Goal: Transaction & Acquisition: Purchase product/service

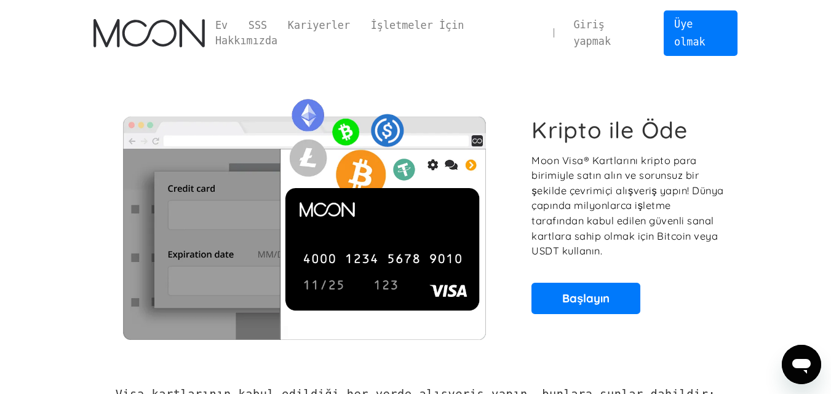
click at [667, 177] on font "Moon Visa® Kartlarını kripto para birimiyle satın alın ve sorunsuz bir şekilde …" at bounding box center [627, 205] width 192 height 103
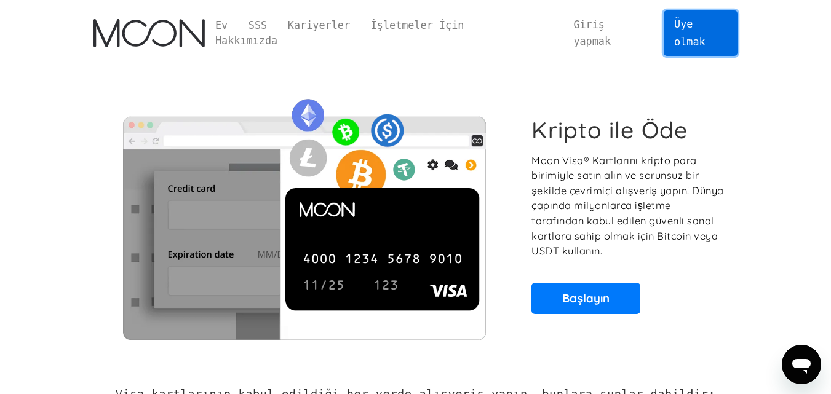
click at [689, 27] on font "Üye olmak" at bounding box center [689, 33] width 31 height 30
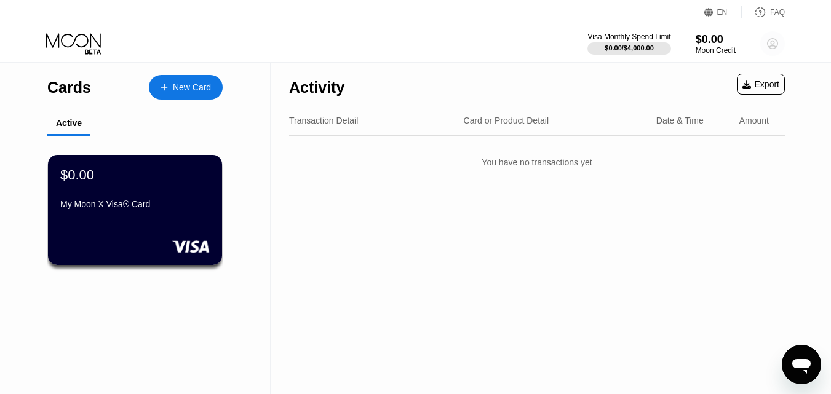
click at [765, 45] on circle at bounding box center [772, 43] width 25 height 25
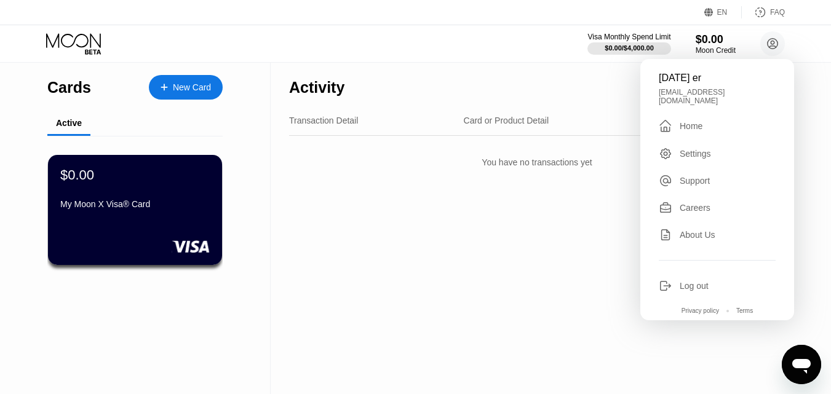
click at [501, 48] on div "Visa Monthly Spend Limit $0.00 / $4,000.00 $0.00 Moon Credit ramazan er ramazan…" at bounding box center [415, 43] width 831 height 37
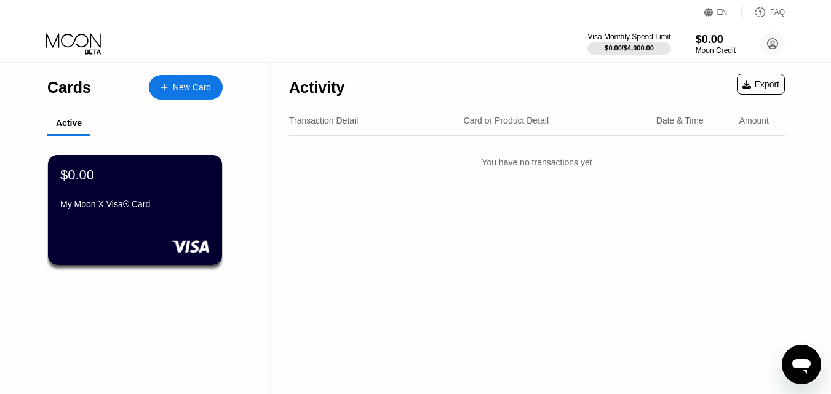
click at [175, 84] on div "New Card" at bounding box center [192, 87] width 38 height 10
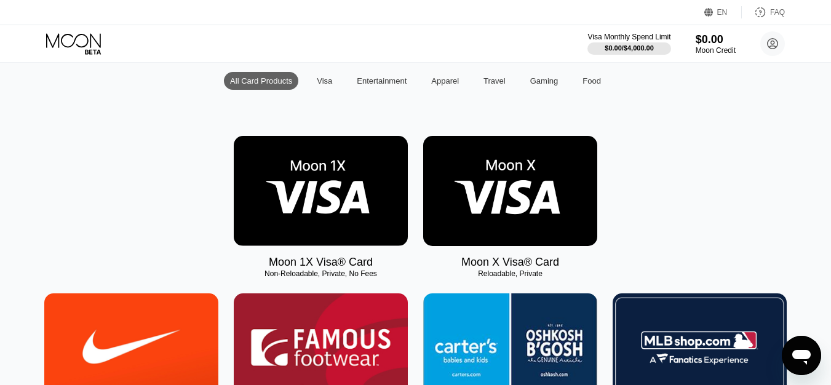
scroll to position [76, 0]
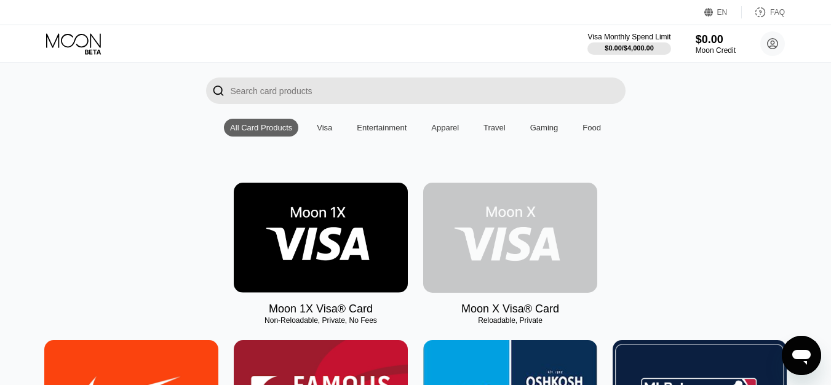
click at [497, 235] on img at bounding box center [510, 238] width 174 height 110
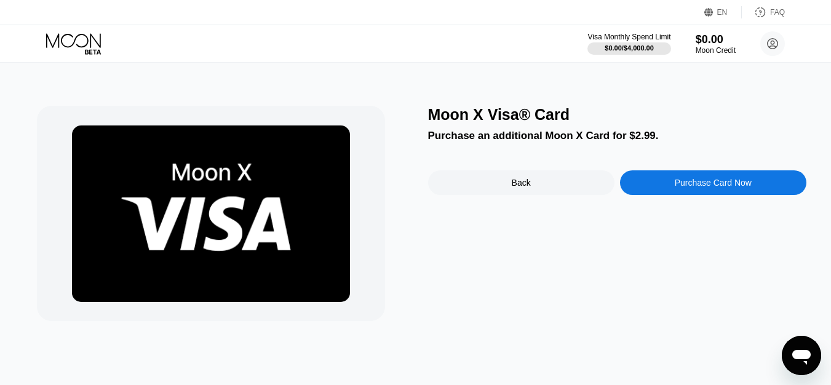
click at [480, 239] on div "Moon X Visa® Card Purchase an additional Moon X Card for $2.99. Back Purchase C…" at bounding box center [617, 213] width 378 height 215
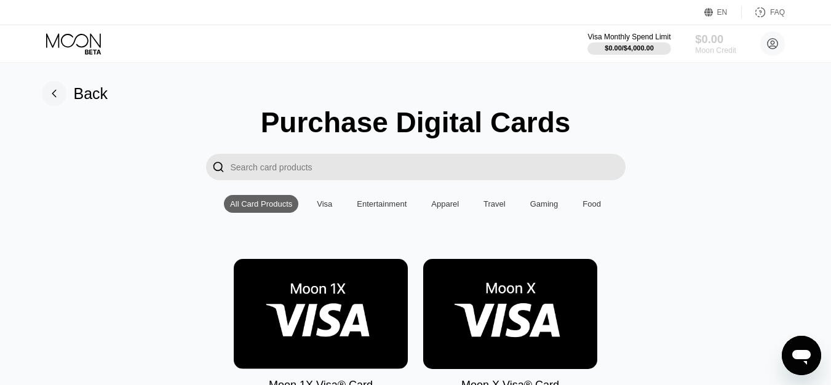
click at [711, 47] on div "Moon Credit" at bounding box center [715, 50] width 41 height 9
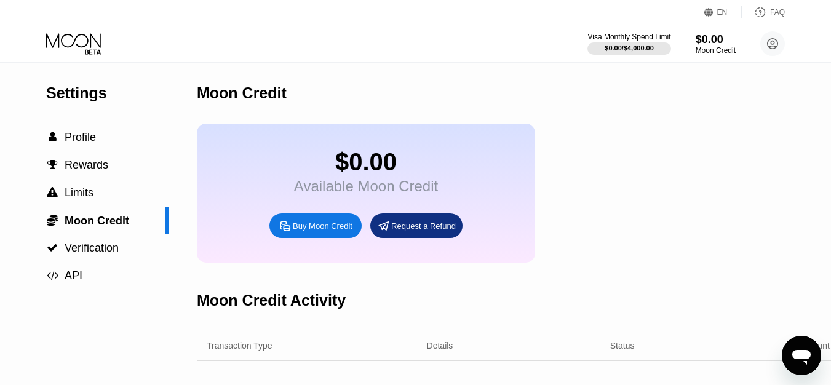
click at [408, 231] on div "Request a Refund" at bounding box center [423, 226] width 65 height 10
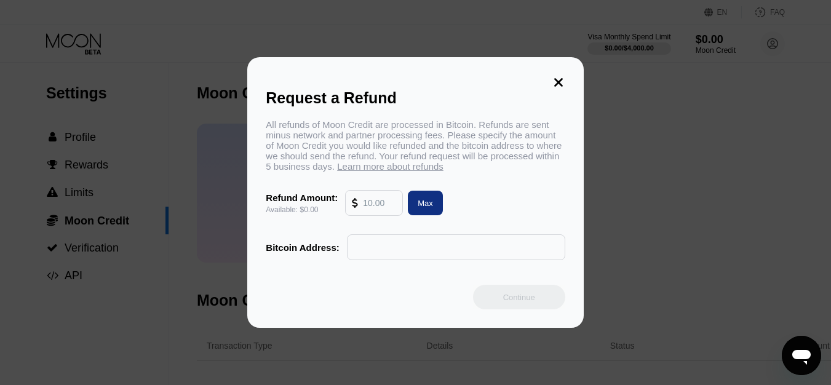
click at [384, 215] on input "text" at bounding box center [379, 203] width 33 height 25
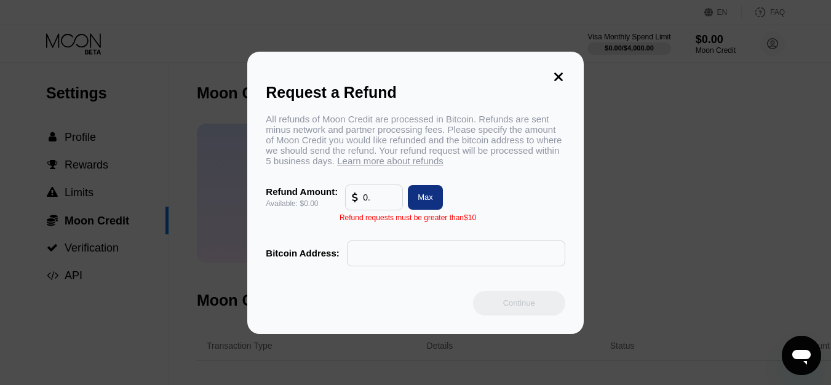
type input "0"
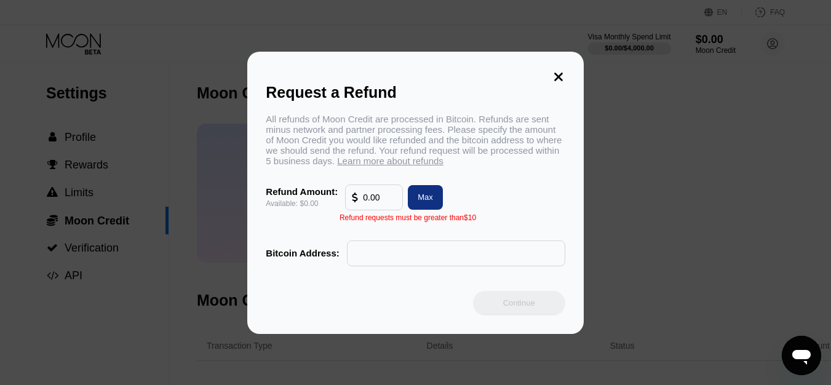
click at [361, 199] on div at bounding box center [357, 197] width 11 height 25
click at [363, 200] on div "0.00" at bounding box center [374, 197] width 44 height 25
click at [365, 200] on input "0.00" at bounding box center [379, 197] width 33 height 25
click at [367, 206] on input "0.00" at bounding box center [379, 197] width 33 height 25
drag, startPoint x: 387, startPoint y: 200, endPoint x: 346, endPoint y: 205, distance: 42.1
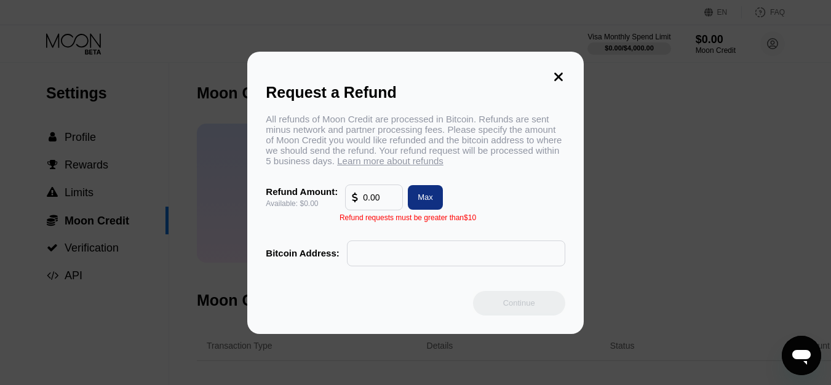
click at [346, 205] on div "0.00" at bounding box center [374, 197] width 57 height 25
drag, startPoint x: 382, startPoint y: 201, endPoint x: 355, endPoint y: 203, distance: 26.5
click at [355, 203] on div "0.00" at bounding box center [374, 197] width 44 height 25
drag, startPoint x: 387, startPoint y: 200, endPoint x: 354, endPoint y: 202, distance: 32.6
click at [354, 202] on div "0.00" at bounding box center [374, 197] width 44 height 25
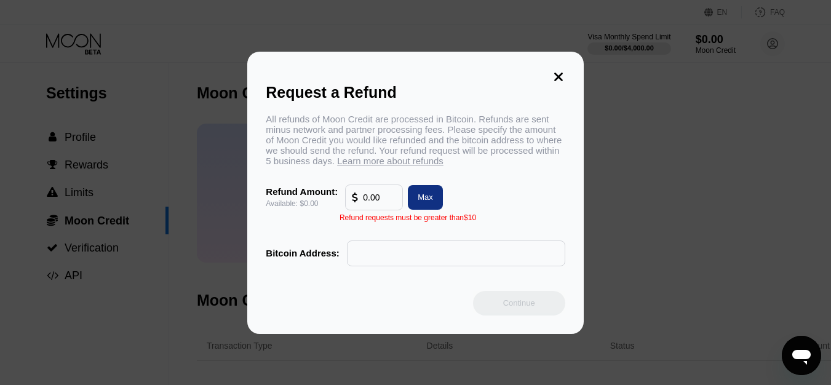
drag, startPoint x: 389, startPoint y: 196, endPoint x: 360, endPoint y: 199, distance: 29.1
click at [360, 199] on div "0.00" at bounding box center [374, 197] width 44 height 25
type input "0.00"
click at [627, 270] on div "Request a Refund All refunds of Moon Credit are processed in Bitcoin. Refunds a…" at bounding box center [415, 193] width 831 height 282
click at [557, 73] on icon at bounding box center [558, 77] width 9 height 9
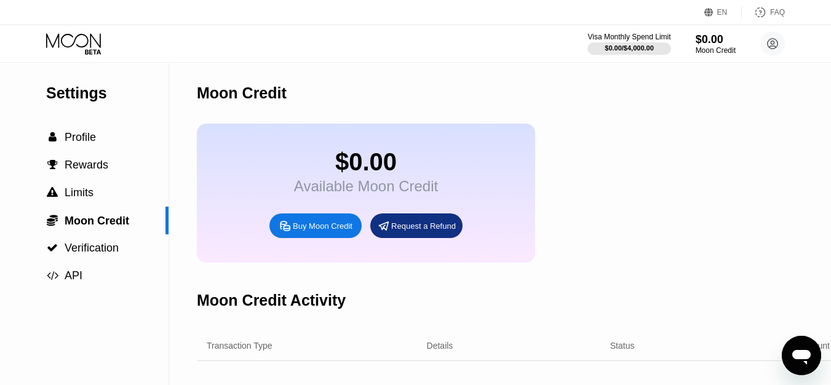
click at [103, 251] on span "Verification" at bounding box center [92, 248] width 54 height 12
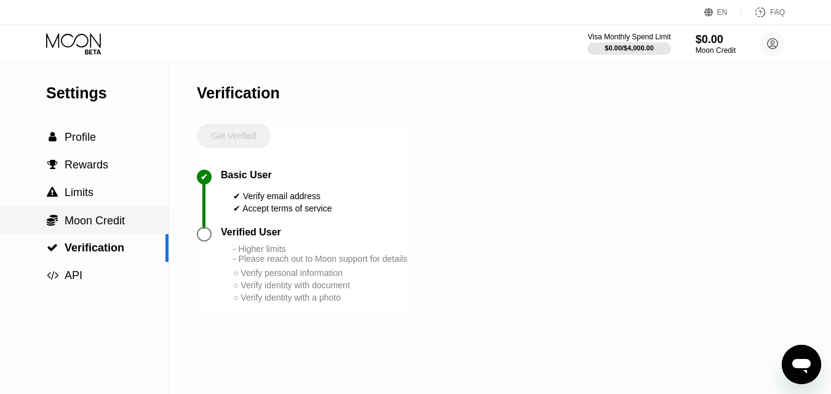
click at [98, 218] on span "Moon Credit" at bounding box center [95, 221] width 60 height 12
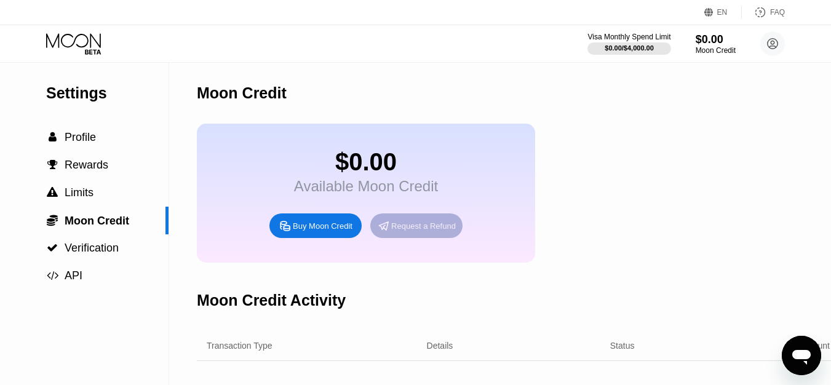
click at [390, 232] on icon at bounding box center [383, 225] width 13 height 13
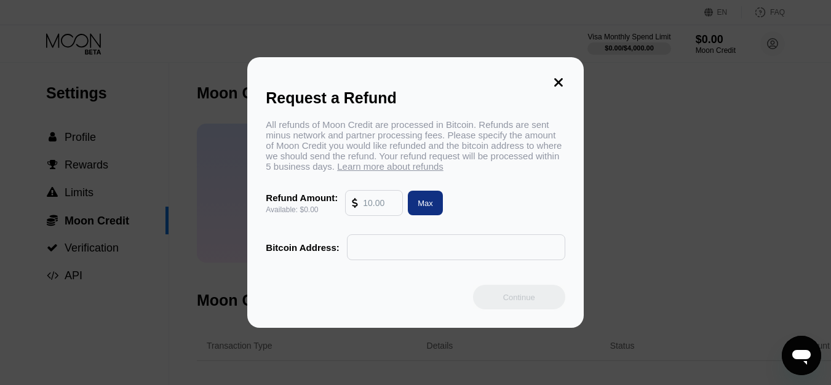
click at [355, 251] on input "text" at bounding box center [455, 247] width 205 height 25
click at [610, 255] on div "Request a Refund All refunds of Moon Credit are processed in Bitcoin. Refunds a…" at bounding box center [415, 192] width 831 height 271
click at [553, 81] on icon at bounding box center [558, 83] width 14 height 14
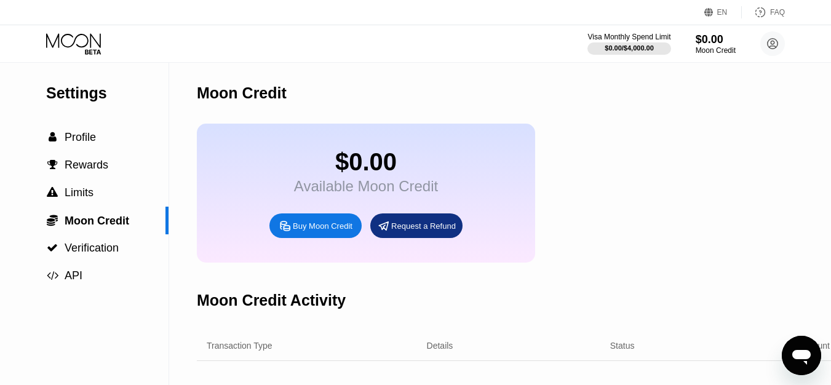
click at [336, 229] on div "Buy Moon Credit" at bounding box center [315, 225] width 92 height 25
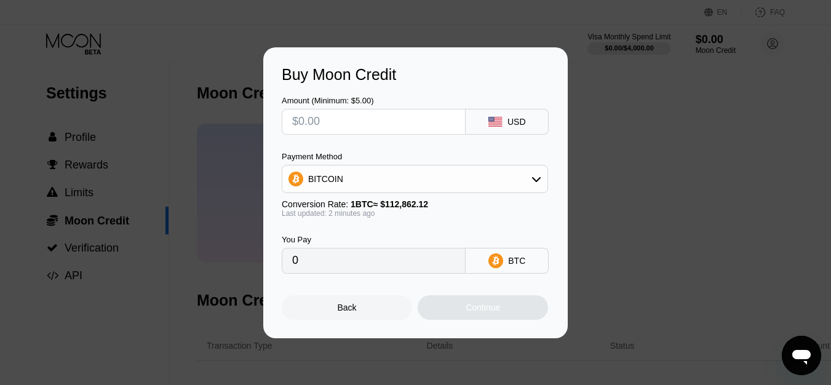
click at [363, 130] on input "text" at bounding box center [373, 121] width 163 height 25
type input "$1"
type input "0.00000887"
type input "$14"
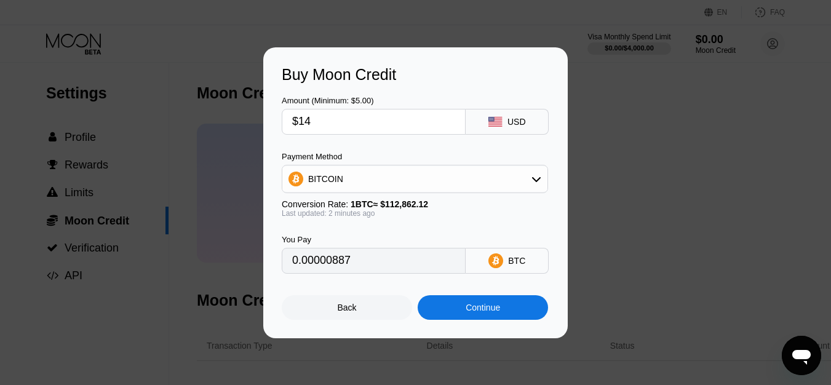
type input "0.00012405"
type input "$140"
type input "0.00124046"
type input "$140"
click at [399, 178] on div "BITCOIN" at bounding box center [414, 179] width 265 height 25
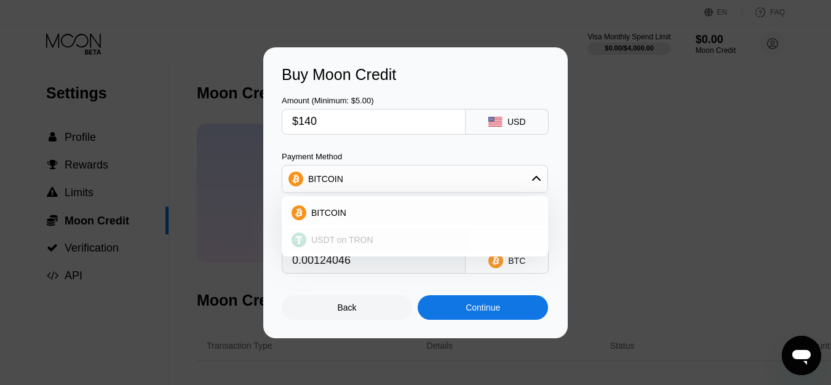
click at [384, 235] on div "USDT on TRON" at bounding box center [422, 240] width 232 height 10
type input "141.41"
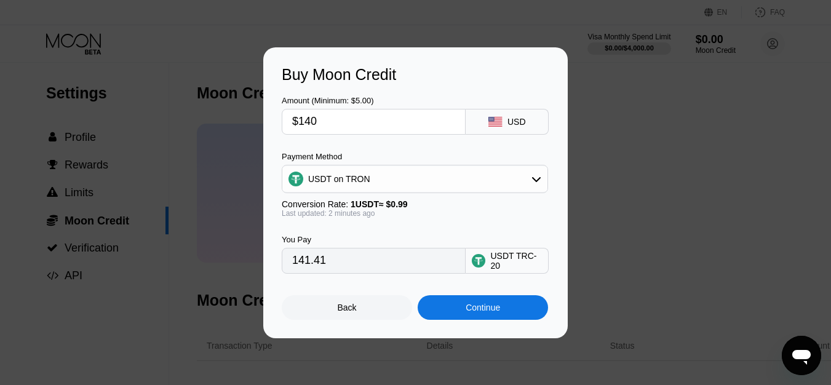
click at [385, 235] on div "You Pay 141.41 USDT TRC-20" at bounding box center [415, 246] width 267 height 56
click at [470, 318] on div "Continue" at bounding box center [482, 307] width 130 height 25
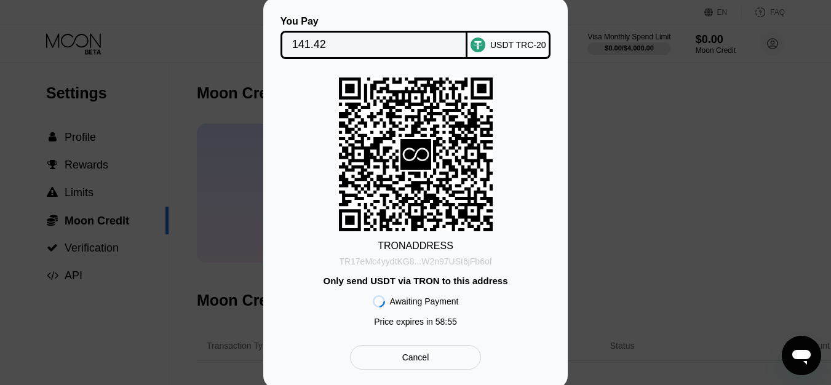
click at [456, 258] on div "TR17eMc4yydtKG8...W2n97USt6jFb6of" at bounding box center [415, 261] width 152 height 10
click at [446, 264] on div "TR17eMc4yydtKG8...W2n97USt6jFb6of" at bounding box center [415, 261] width 152 height 10
click at [393, 260] on div "TR17eMc4yydtKG8...W2n97USt6jFb6of" at bounding box center [415, 261] width 152 height 10
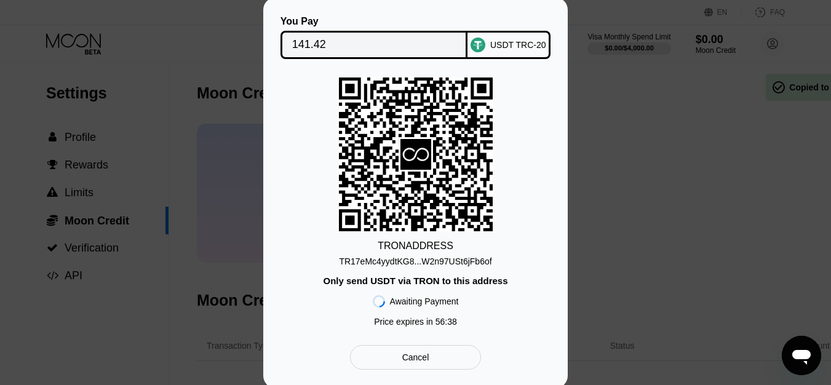
click at [393, 260] on div "TR17eMc4yydtKG8...W2n97USt6jFb6of" at bounding box center [415, 261] width 152 height 10
click at [415, 284] on div "Only send USDT via TRON to this address" at bounding box center [415, 280] width 184 height 10
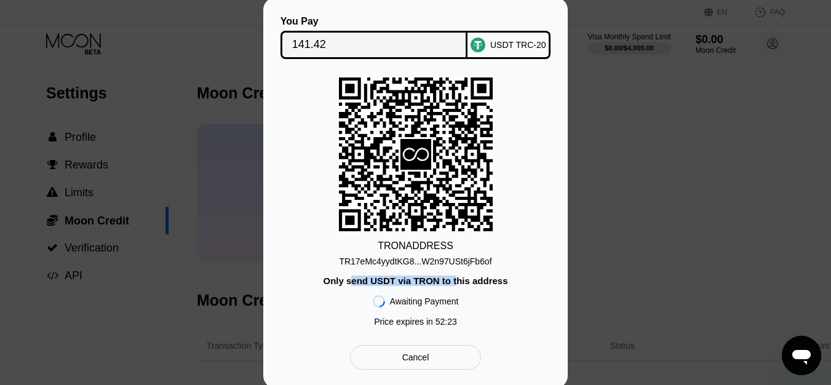
drag, startPoint x: 354, startPoint y: 284, endPoint x: 457, endPoint y: 286, distance: 103.3
click at [457, 286] on div "Only send USDT via TRON to this address" at bounding box center [415, 280] width 184 height 10
drag, startPoint x: 474, startPoint y: 286, endPoint x: 488, endPoint y: 288, distance: 14.3
click at [486, 286] on div "Only send USDT via TRON to this address" at bounding box center [415, 280] width 184 height 10
click at [502, 283] on div "Only send USDT via TRON to this address" at bounding box center [415, 280] width 184 height 10
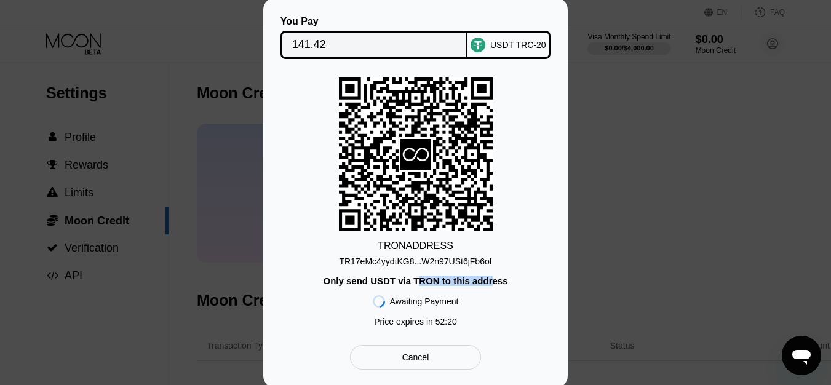
drag, startPoint x: 490, startPoint y: 283, endPoint x: 414, endPoint y: 278, distance: 75.8
click at [414, 278] on div "Only send USDT via TRON to this address" at bounding box center [415, 280] width 184 height 10
click at [402, 278] on div "Only send USDT via TRON to this address" at bounding box center [415, 280] width 184 height 10
drag, startPoint x: 365, startPoint y: 282, endPoint x: 477, endPoint y: 277, distance: 112.0
click at [477, 277] on div "Only send USDT via TRON to this address" at bounding box center [415, 280] width 184 height 10
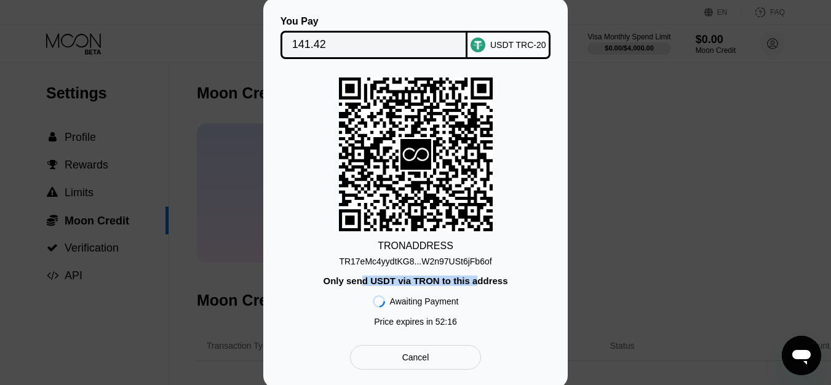
click at [472, 284] on div "Only send USDT via TRON to this address" at bounding box center [415, 280] width 184 height 10
click at [397, 283] on div "Only send USDT via TRON to this address" at bounding box center [415, 280] width 184 height 10
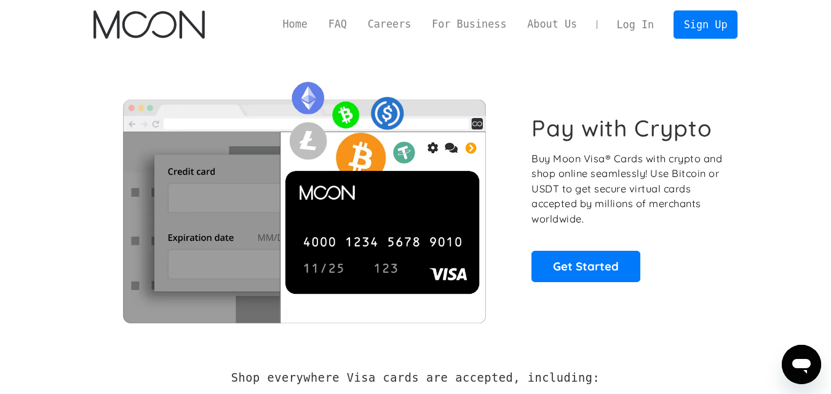
click at [636, 21] on link "Log In" at bounding box center [635, 24] width 58 height 27
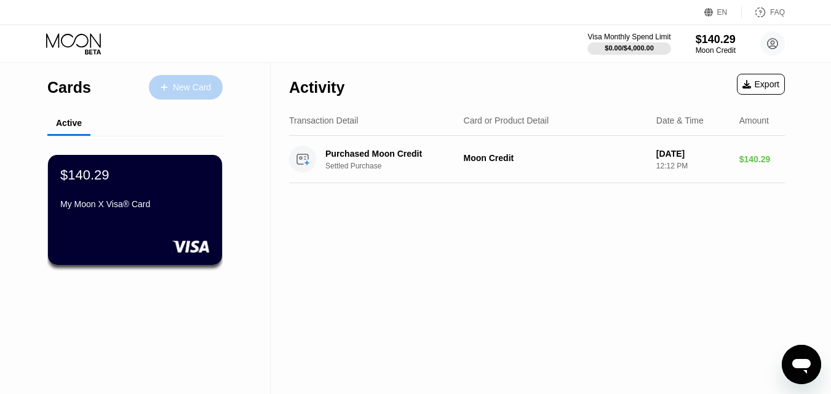
click at [164, 85] on icon at bounding box center [163, 87] width 7 height 9
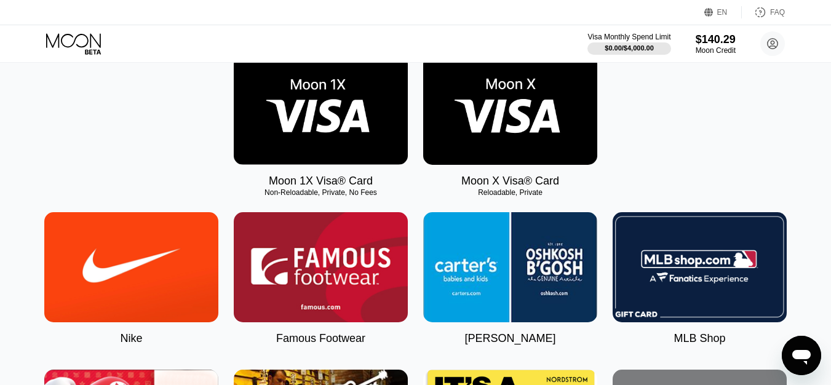
scroll to position [205, 0]
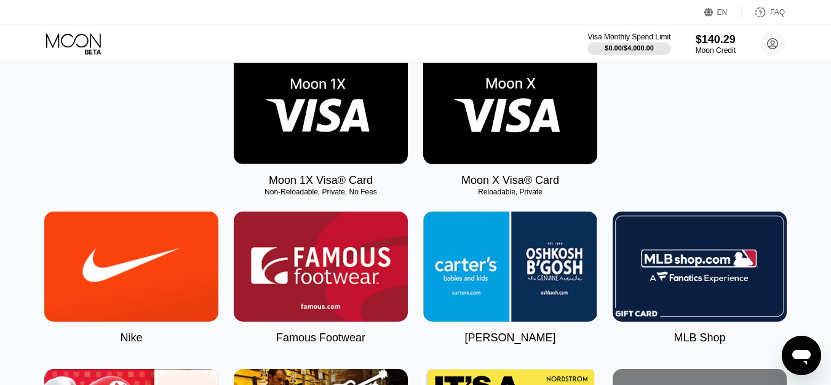
click at [542, 117] on img at bounding box center [510, 109] width 174 height 110
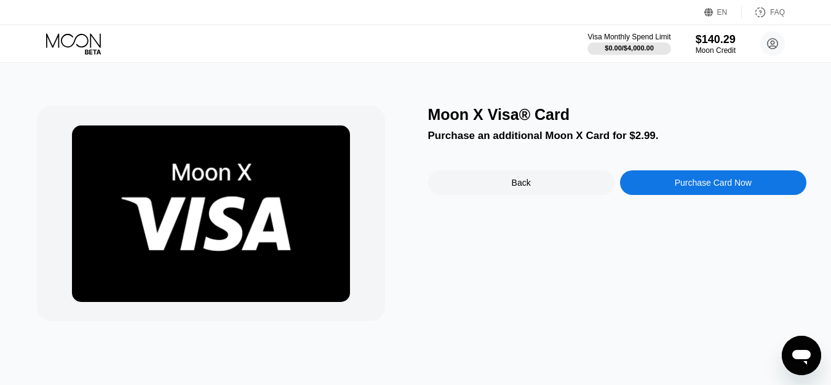
click at [713, 192] on div "Purchase Card Now" at bounding box center [713, 182] width 186 height 25
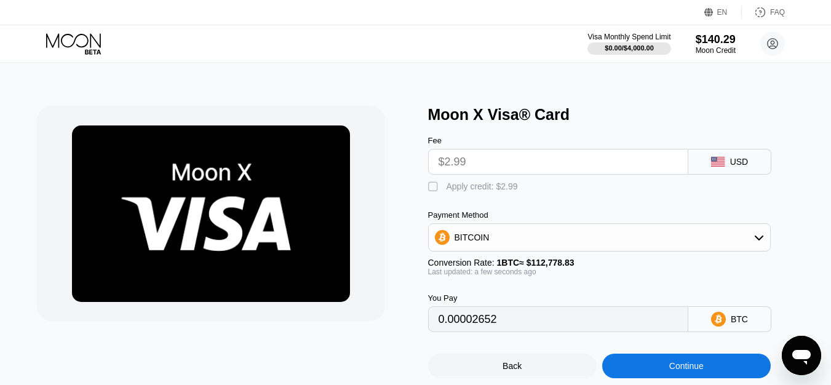
click at [550, 164] on input "$2.99" at bounding box center [557, 161] width 239 height 25
click at [524, 170] on input "$2.99" at bounding box center [557, 161] width 239 height 25
click at [496, 191] on div "Apply credit: $2.99" at bounding box center [481, 186] width 71 height 10
type input "0"
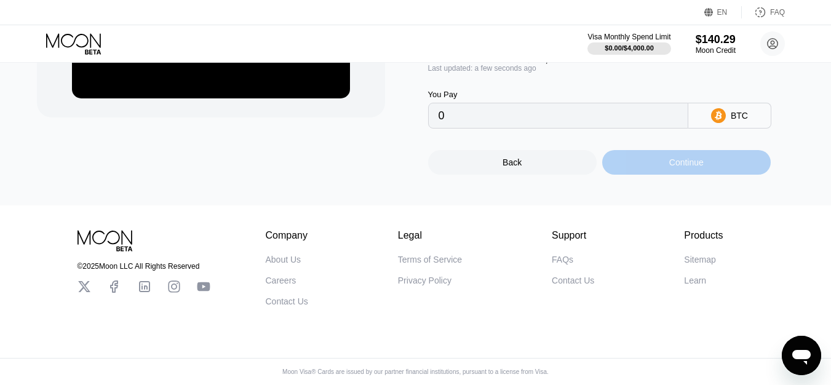
click at [647, 175] on div "Continue" at bounding box center [686, 162] width 168 height 25
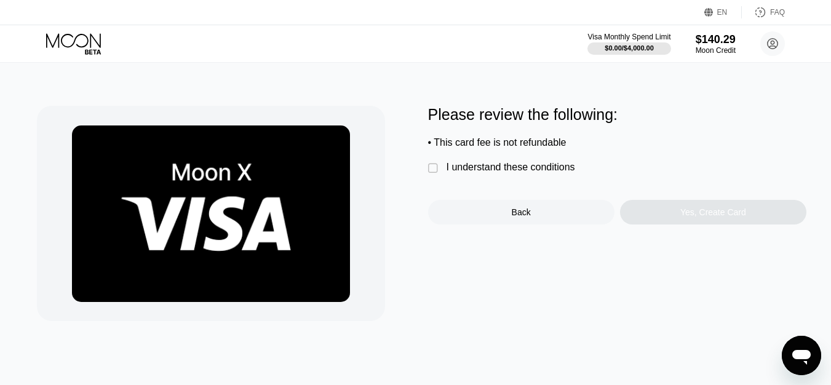
click at [500, 173] on div "I understand these conditions" at bounding box center [510, 167] width 128 height 11
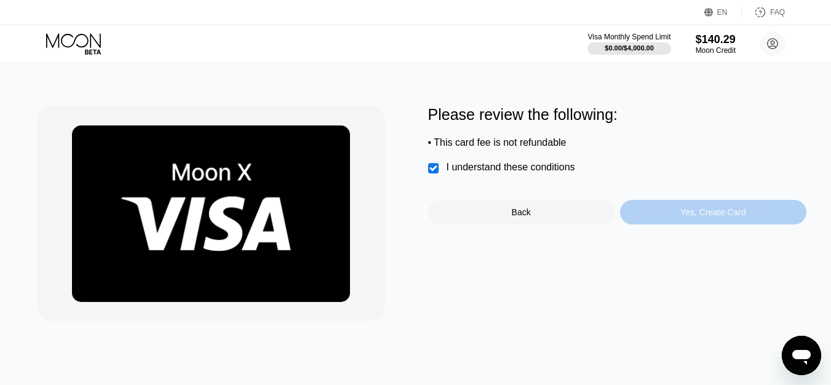
click at [678, 215] on div "Yes, Create Card" at bounding box center [713, 212] width 186 height 25
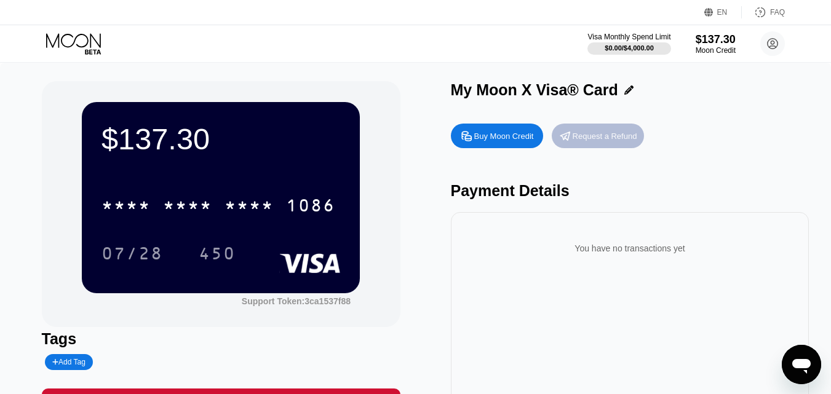
click at [597, 140] on div "Request a Refund" at bounding box center [604, 136] width 65 height 10
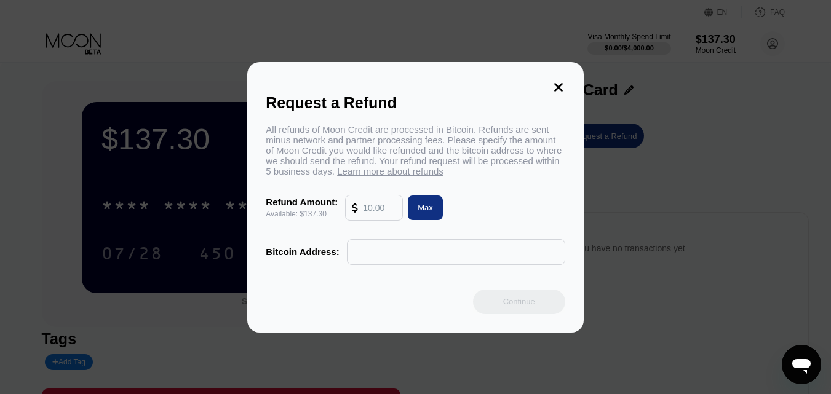
click at [372, 216] on input "text" at bounding box center [379, 207] width 33 height 25
type input "137"
click at [456, 221] on div "Refund Amount: Available: $137.30 137 Max" at bounding box center [415, 208] width 299 height 26
click at [373, 250] on input "text" at bounding box center [455, 252] width 205 height 25
click at [368, 211] on input "137" at bounding box center [379, 207] width 33 height 25
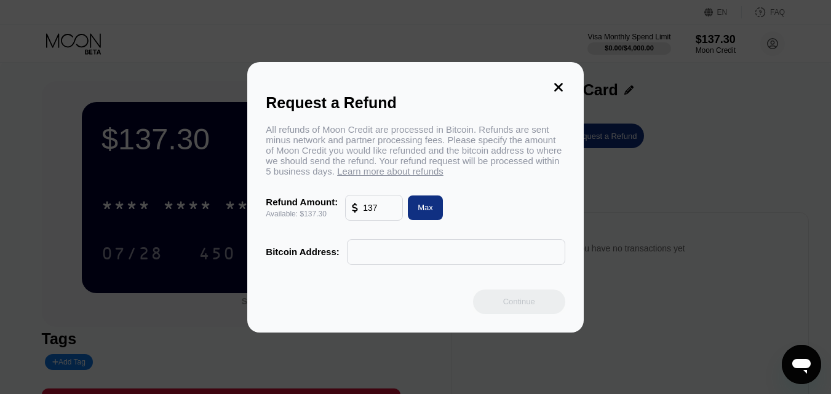
click at [494, 207] on div "Refund Amount: Available: $137.30 137 Max" at bounding box center [415, 208] width 299 height 26
click at [559, 83] on icon at bounding box center [558, 87] width 9 height 9
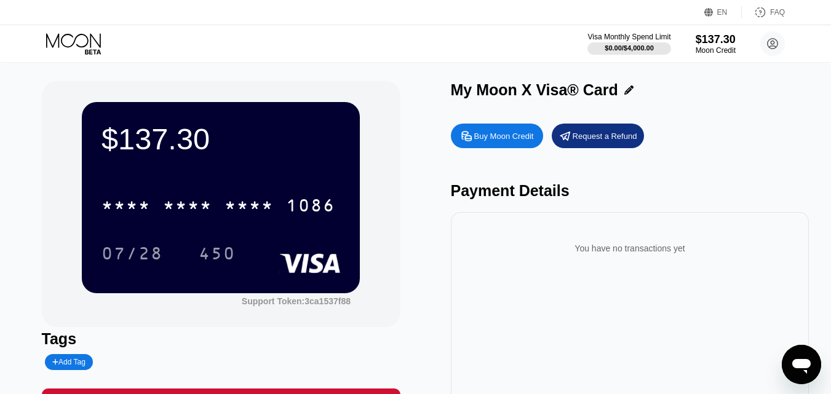
click at [247, 188] on div "* * * * * * * * * * * * 1086" at bounding box center [220, 202] width 239 height 42
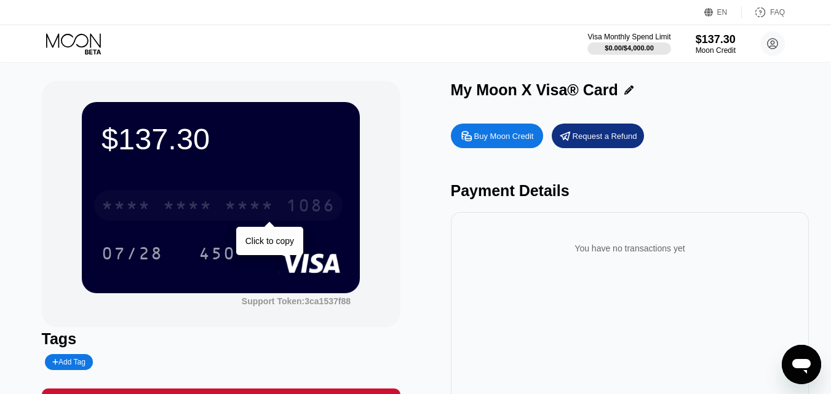
click at [226, 215] on div "* * * *" at bounding box center [248, 207] width 49 height 20
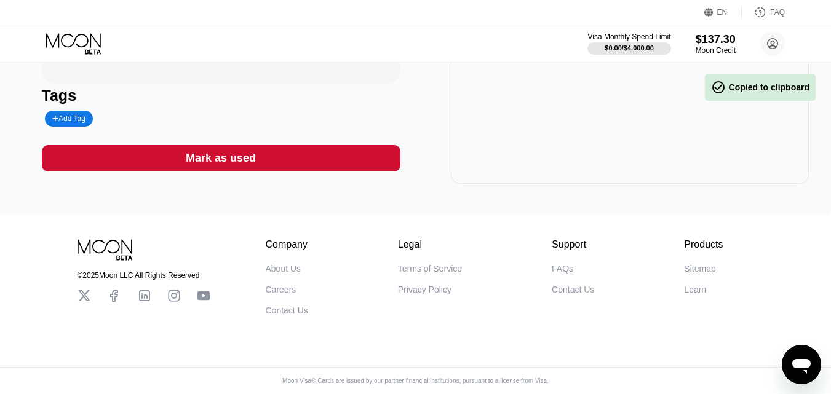
scroll to position [53, 0]
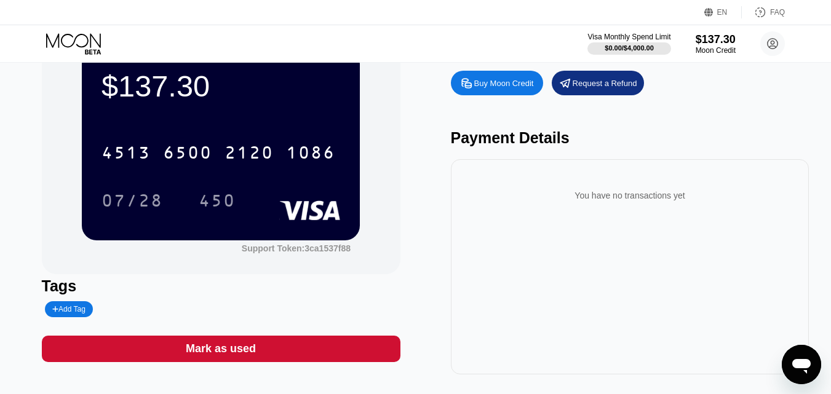
scroll to position [53, 0]
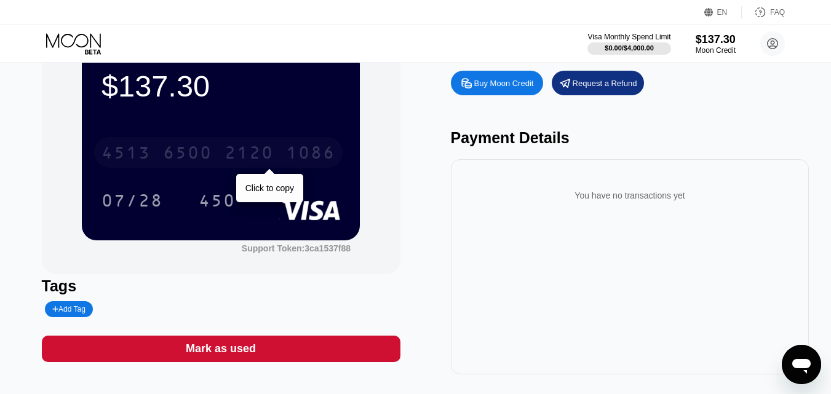
click at [286, 153] on div "1086" at bounding box center [310, 154] width 49 height 20
